Goal: Transaction & Acquisition: Purchase product/service

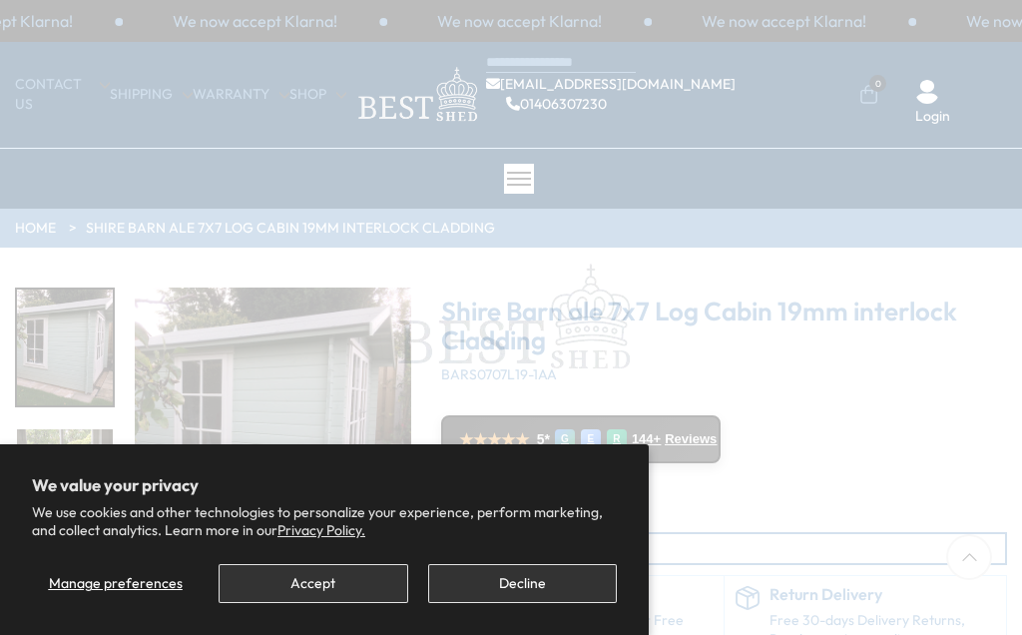
click at [345, 580] on button "Accept" at bounding box center [313, 583] width 189 height 39
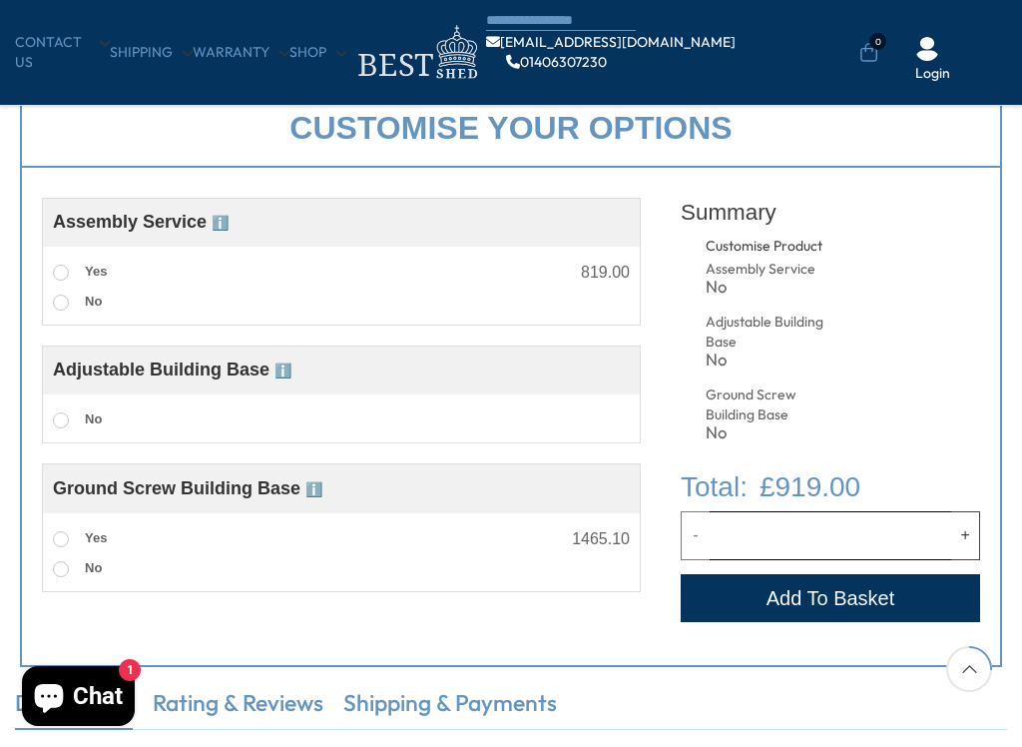
scroll to position [615, 0]
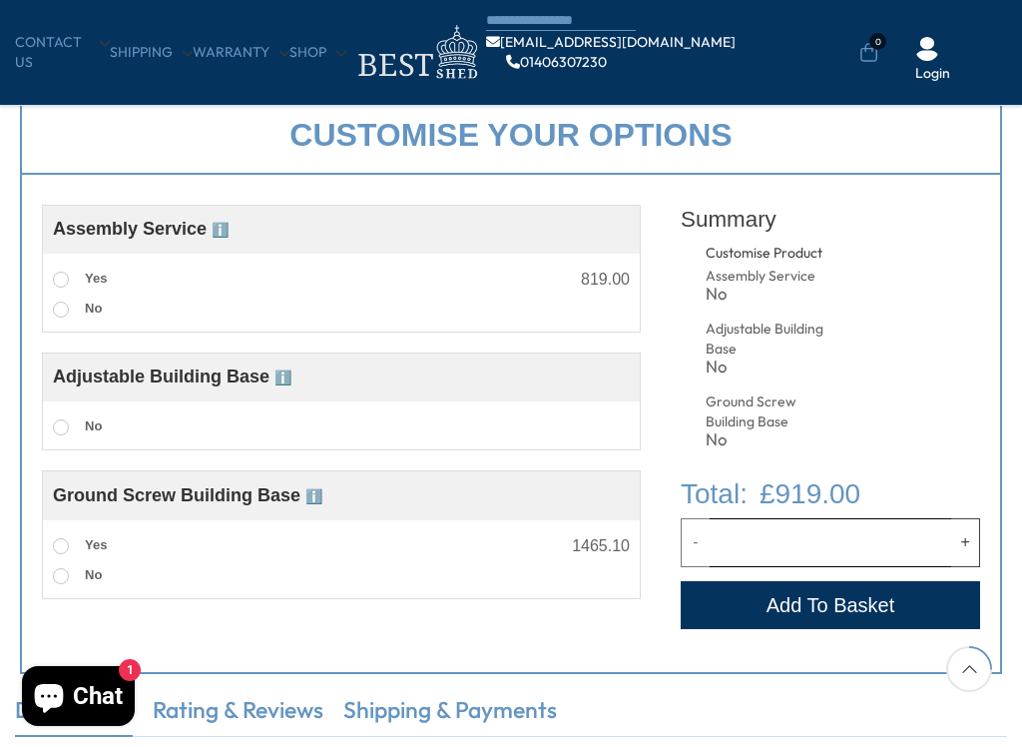
click at [63, 438] on label "No" at bounding box center [77, 427] width 49 height 26
click at [82, 440] on label "No" at bounding box center [77, 427] width 49 height 26
click at [85, 445] on div "Adjustable Building Base ℹ️ Adjustable base The Adjustable Shed Base offers a q…" at bounding box center [341, 401] width 599 height 98
click at [71, 431] on label "No" at bounding box center [77, 427] width 49 height 26
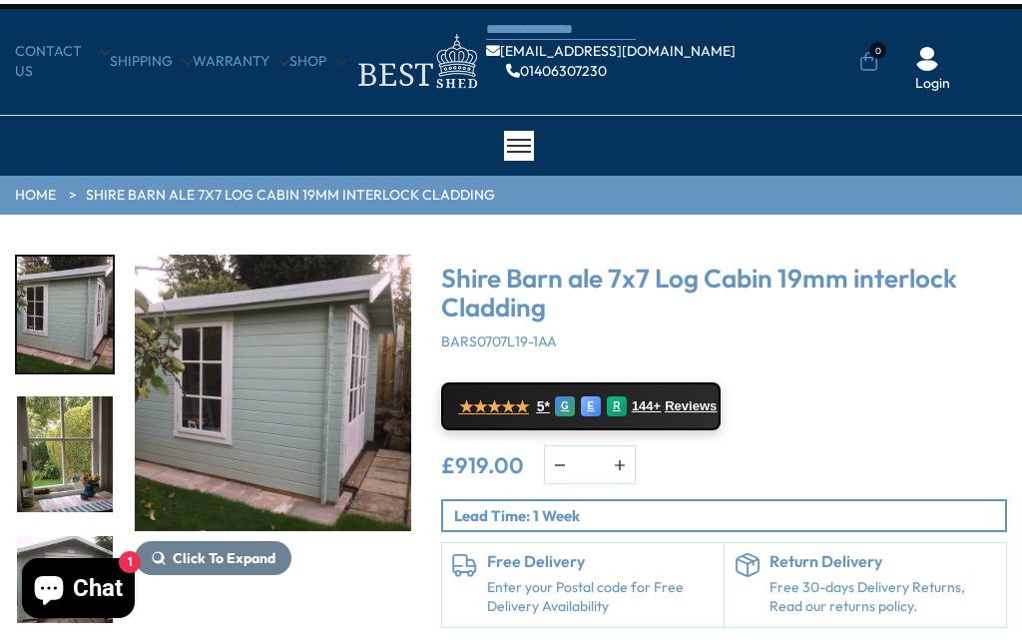
scroll to position [36, 0]
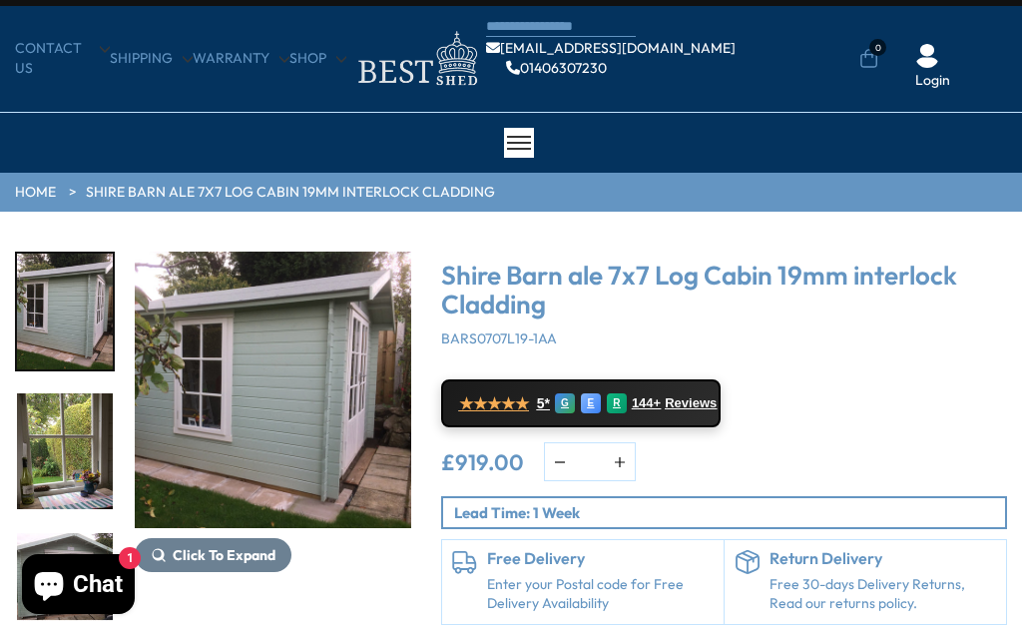
click at [306, 411] on img "1 / 11" at bounding box center [273, 390] width 276 height 276
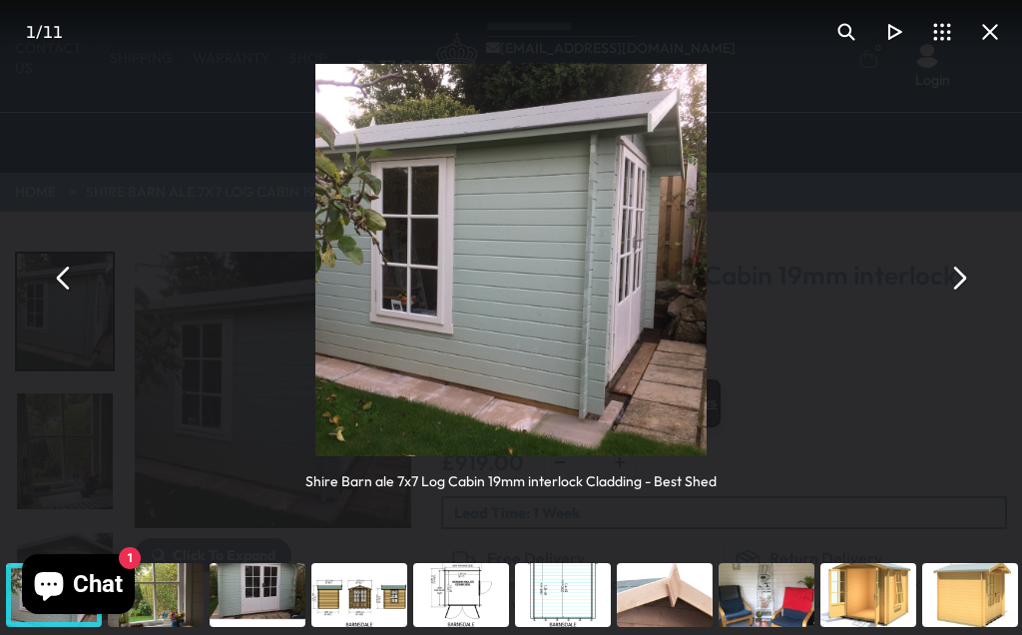
click at [963, 294] on button "You can close this modal content with the ESC key" at bounding box center [958, 278] width 48 height 48
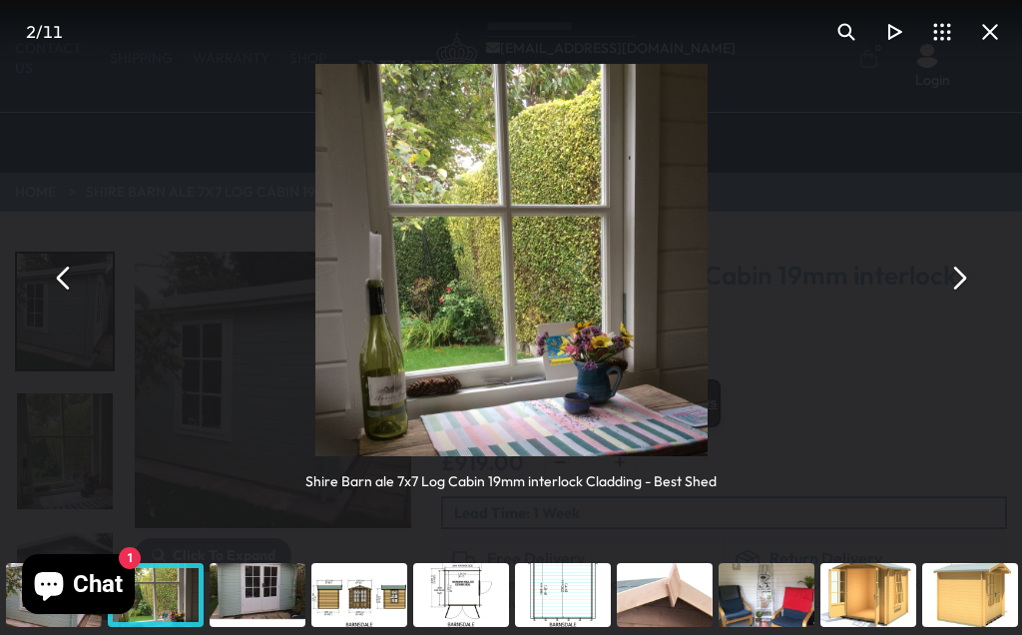
click at [950, 284] on button "You can close this modal content with the ESC key" at bounding box center [958, 278] width 48 height 48
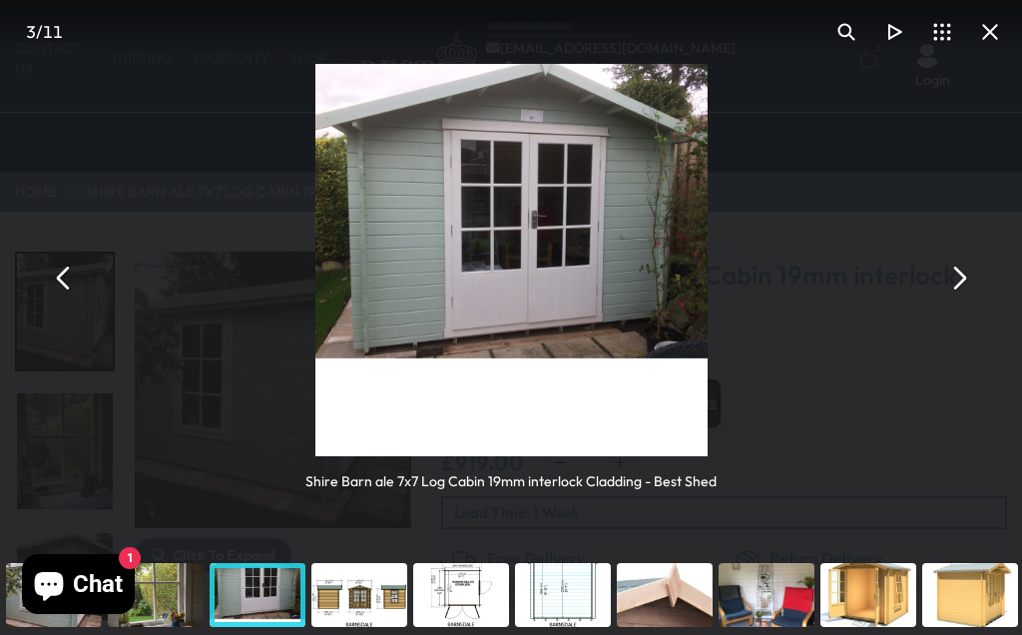
click at [951, 286] on button "You can close this modal content with the ESC key" at bounding box center [958, 278] width 48 height 48
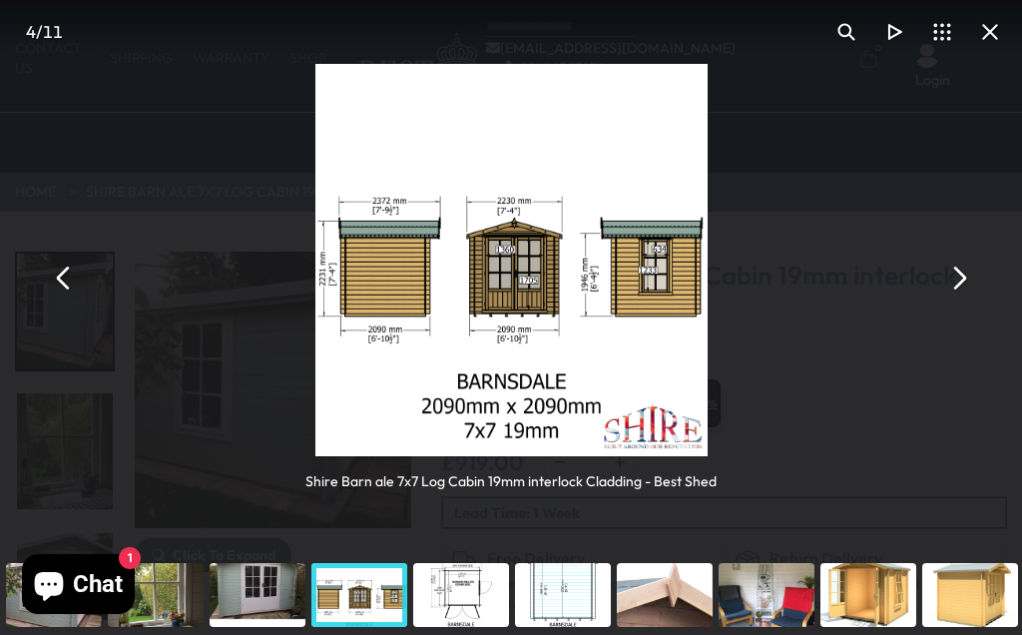
click at [947, 296] on button "You can close this modal content with the ESC key" at bounding box center [958, 278] width 48 height 48
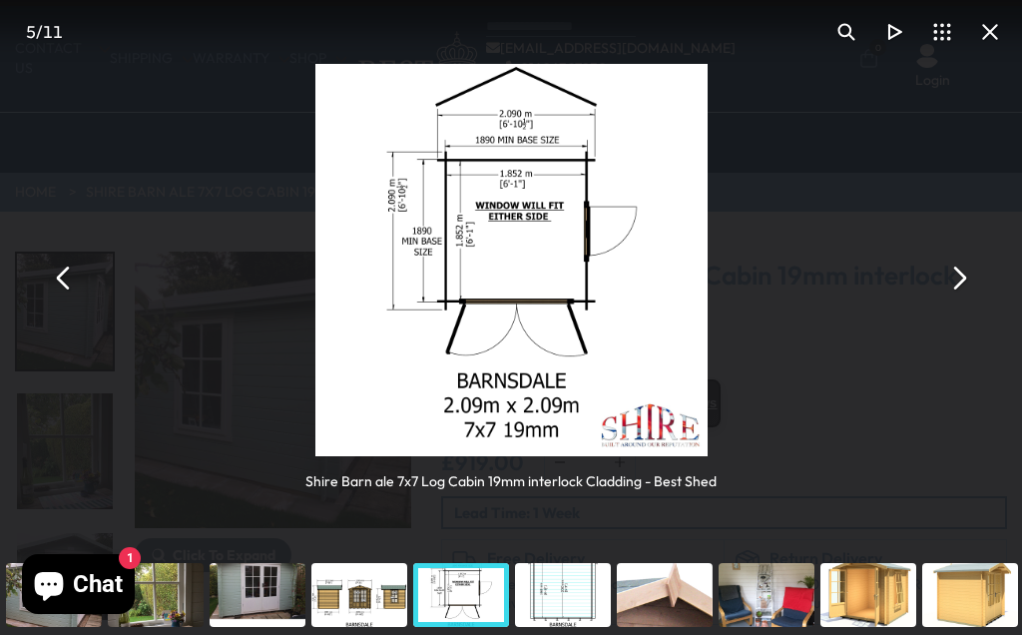
click at [954, 285] on button "You can close this modal content with the ESC key" at bounding box center [958, 278] width 48 height 48
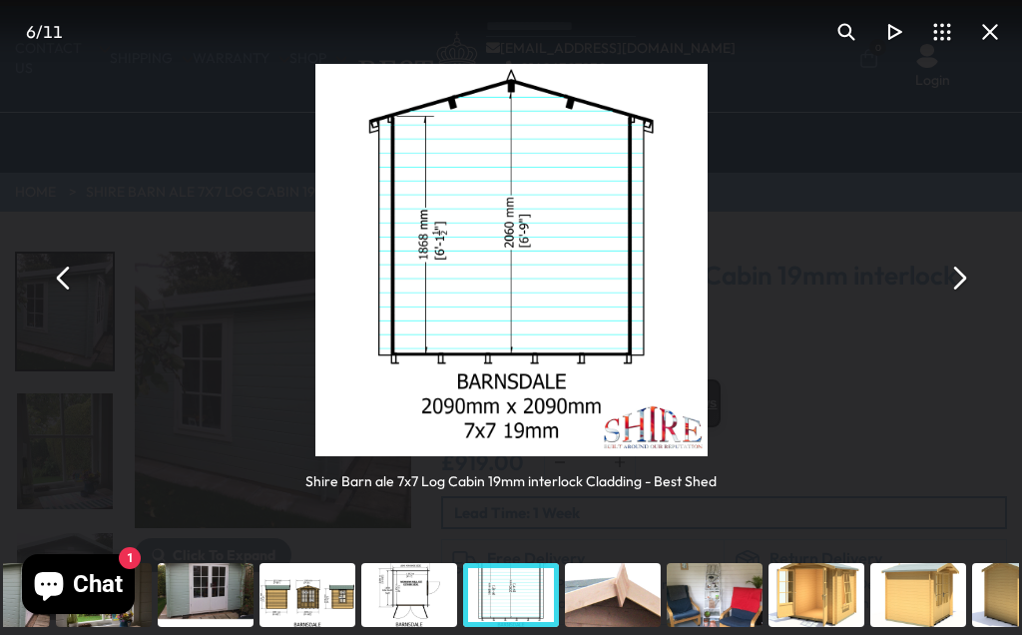
click at [948, 293] on button "You can close this modal content with the ESC key" at bounding box center [958, 278] width 48 height 48
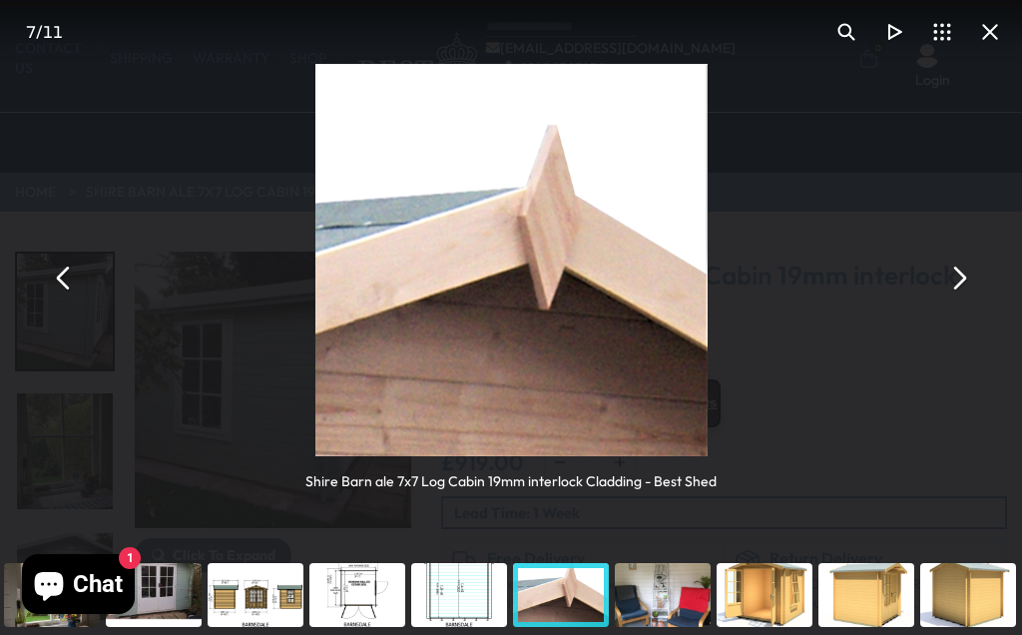
click at [944, 299] on div "Shire Barn ale 7x7 Log Cabin 19mm interlock Cladding - Best Shed" at bounding box center [511, 277] width 1022 height 555
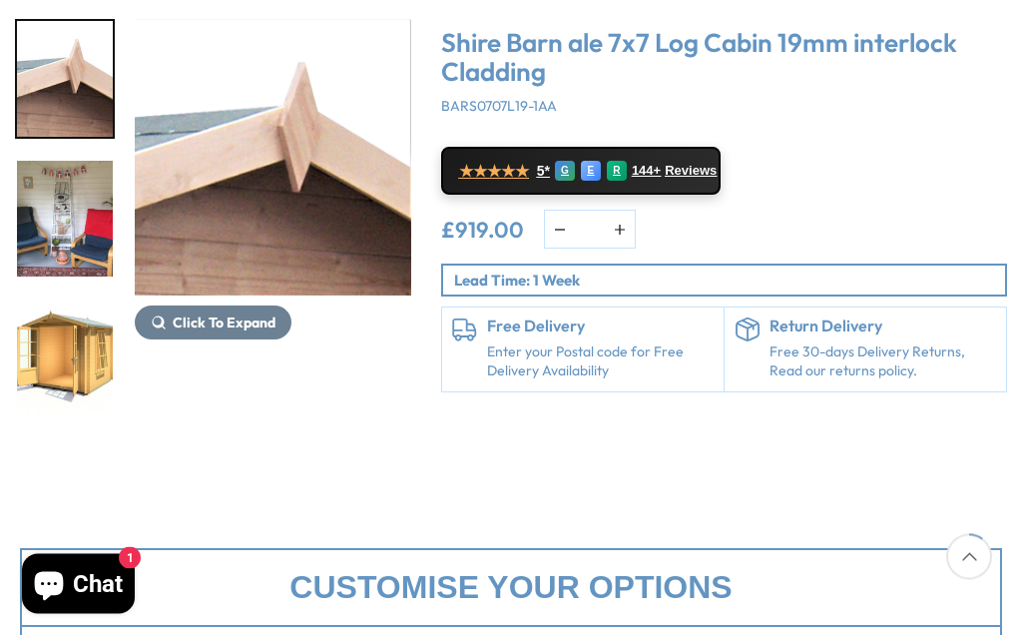
scroll to position [36, 0]
